Goal: Task Accomplishment & Management: Manage account settings

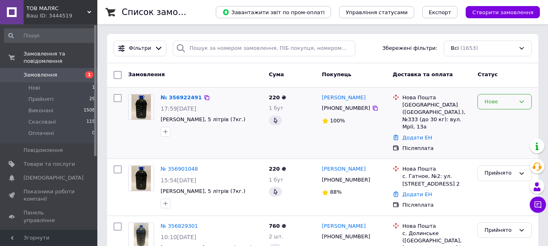
click at [520, 106] on div "Нове" at bounding box center [504, 102] width 54 height 16
click at [509, 118] on li "Прийнято" at bounding box center [505, 118] width 54 height 15
drag, startPoint x: 373, startPoint y: 99, endPoint x: 320, endPoint y: 99, distance: 52.7
click at [320, 99] on div "Алексей Корченков +380633940305 100%" at bounding box center [354, 123] width 71 height 65
copy link "Алексей Корченков"
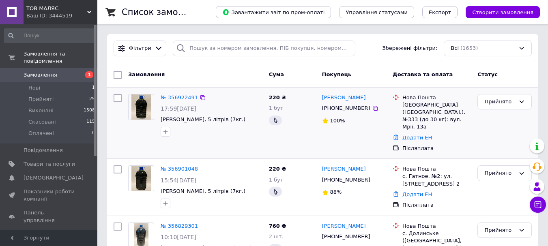
click at [337, 107] on div "+380633940305" at bounding box center [346, 108] width 52 height 11
copy div "380633940305"
drag, startPoint x: 406, startPoint y: 105, endPoint x: 471, endPoint y: 98, distance: 65.7
click at [471, 98] on div "Нова Пошта Київ (Київська обл.), №333 (до 30 кг): вул. Мрії, 13а" at bounding box center [432, 112] width 82 height 37
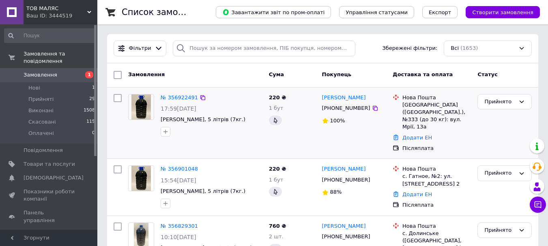
drag, startPoint x: 428, startPoint y: 115, endPoint x: 424, endPoint y: 113, distance: 4.4
click at [427, 115] on div "Київ (Київська обл.), №333 (до 30 кг): вул. Мрії, 13а" at bounding box center [436, 116] width 69 height 30
drag, startPoint x: 404, startPoint y: 106, endPoint x: 470, endPoint y: 104, distance: 66.1
click at [470, 104] on div "Київ (Київська обл.), №333 (до 30 кг): вул. Мрії, 13а" at bounding box center [436, 116] width 69 height 30
copy div "иїв (Київська обл.), №333"
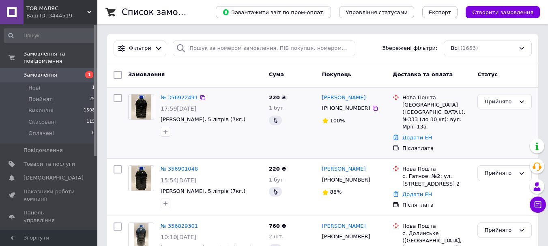
click at [338, 114] on div "+380633940305" at bounding box center [346, 108] width 52 height 11
copy div "380633940305"
